Goal: Task Accomplishment & Management: Manage account settings

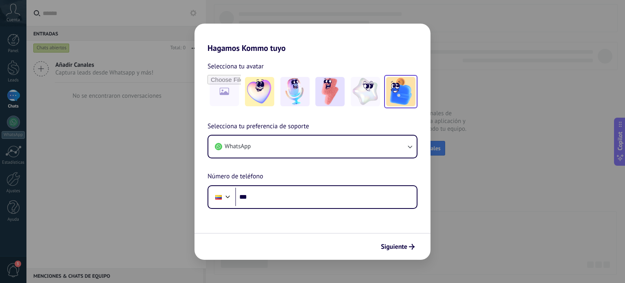
click at [398, 88] on img at bounding box center [400, 91] width 29 height 29
click at [409, 242] on button "Siguiente" at bounding box center [397, 247] width 41 height 14
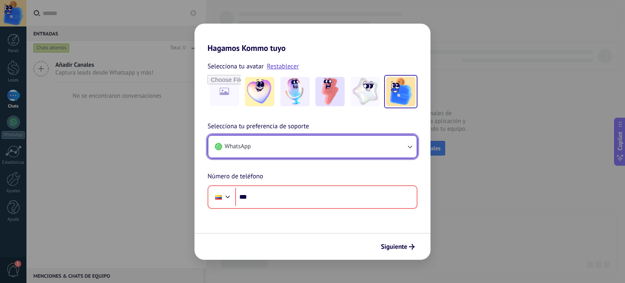
click at [387, 149] on button "WhatsApp" at bounding box center [312, 147] width 208 height 22
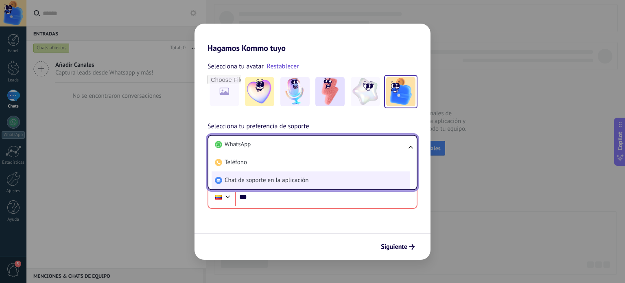
click at [325, 186] on li "Chat de soporte en la aplicación" at bounding box center [311, 180] width 199 height 18
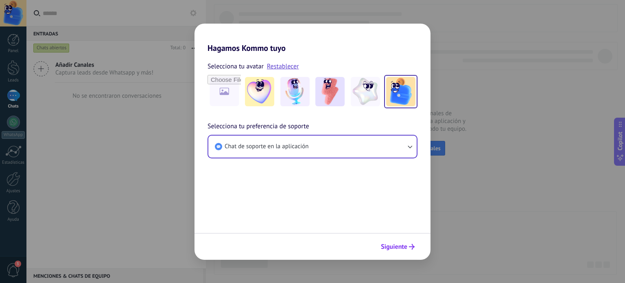
click at [412, 245] on icon "submit" at bounding box center [412, 247] width 6 height 6
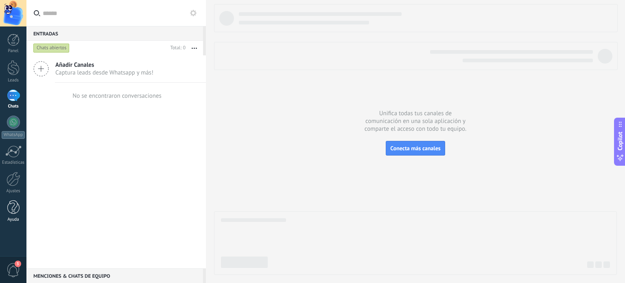
click at [8, 206] on div at bounding box center [13, 207] width 12 height 14
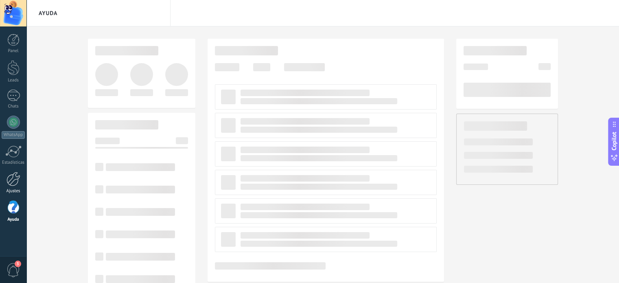
click at [17, 190] on div "Ajustes" at bounding box center [14, 190] width 24 height 5
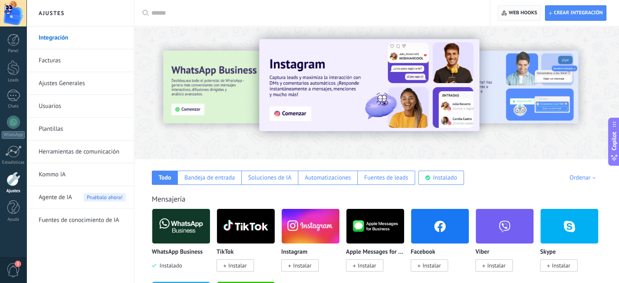
click at [508, 9] on span "Web hooks 0" at bounding box center [518, 13] width 35 height 15
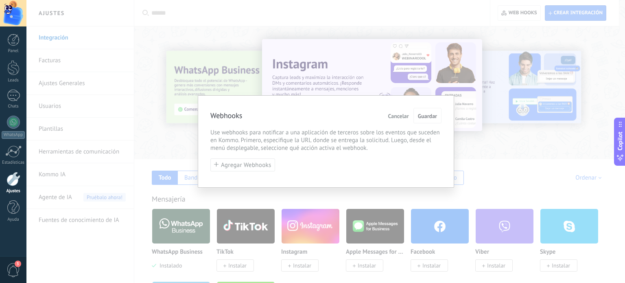
click at [267, 81] on div "Webhooks Cancelar Guardar Use webhooks para notificar a una aplicación de terce…" at bounding box center [325, 141] width 599 height 283
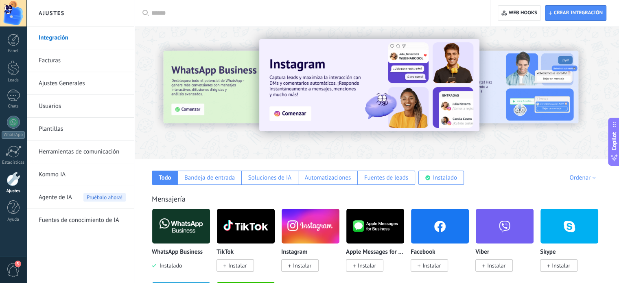
click at [8, 265] on span "3" at bounding box center [14, 270] width 14 height 14
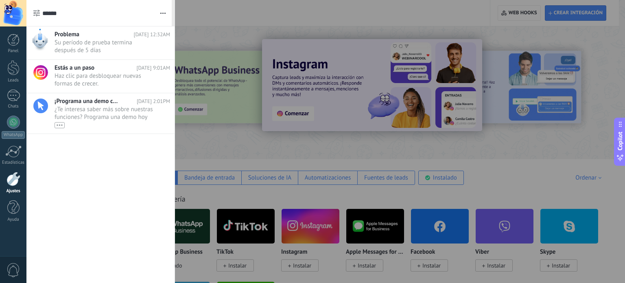
click at [191, 193] on div at bounding box center [312, 141] width 625 height 283
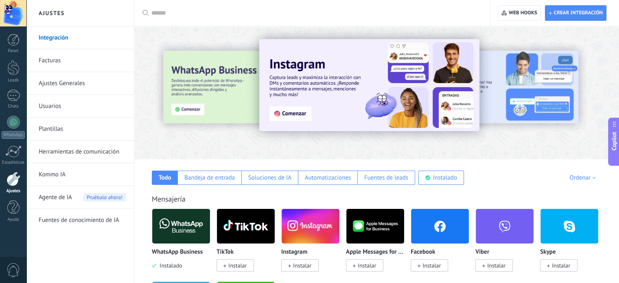
click at [13, 10] on div at bounding box center [13, 13] width 26 height 26
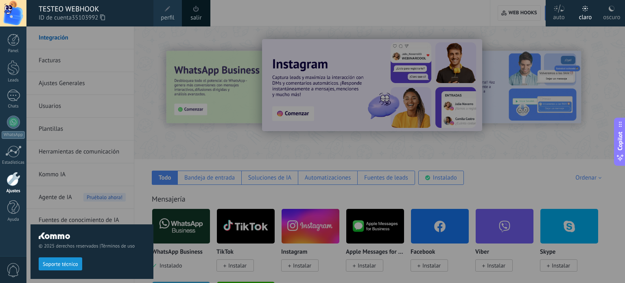
click at [201, 16] on link "salir" at bounding box center [195, 17] width 11 height 9
